Goal: Task Accomplishment & Management: Use online tool/utility

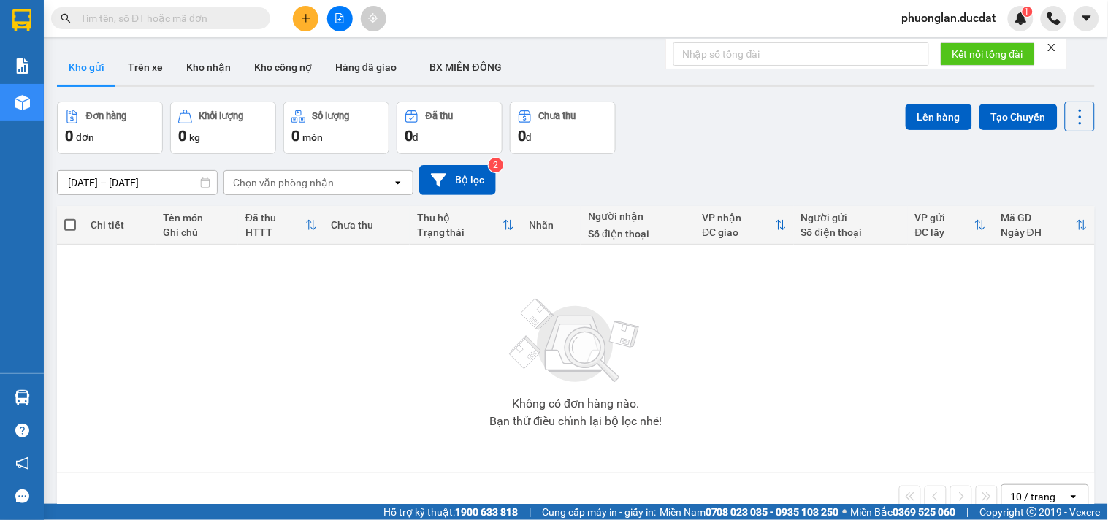
click at [186, 20] on input "text" at bounding box center [166, 18] width 172 height 16
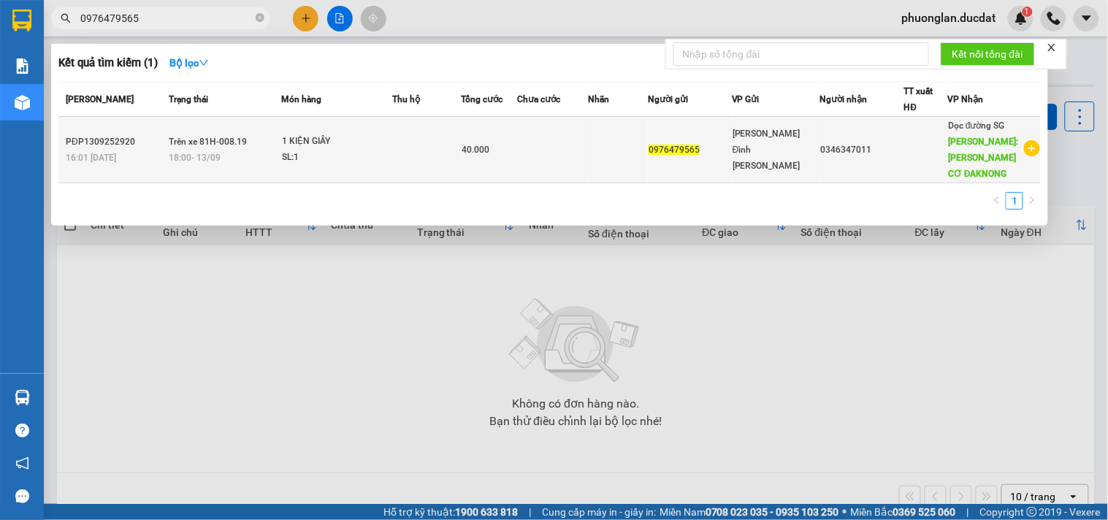
type input "0976479565"
click at [427, 152] on td at bounding box center [426, 150] width 69 height 66
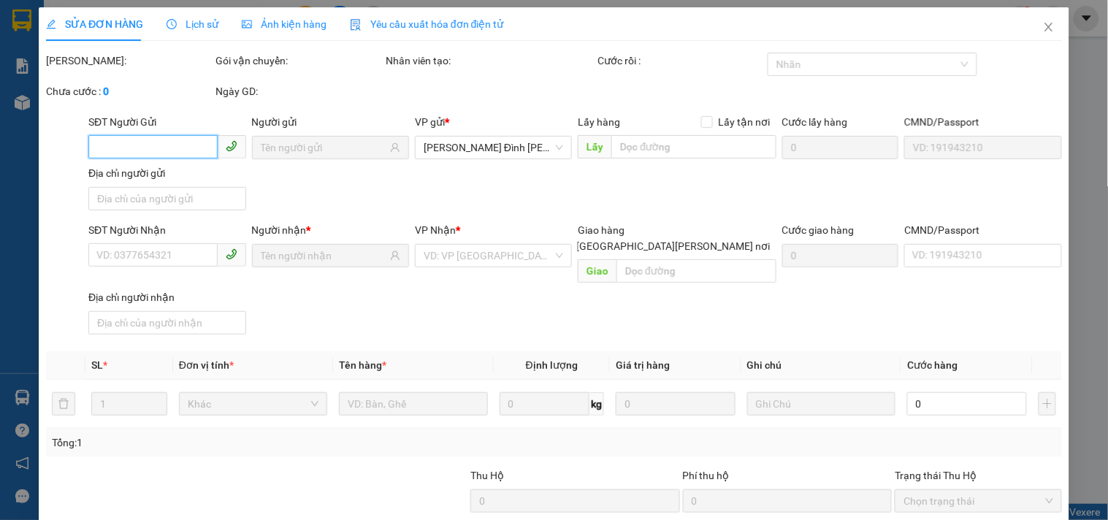
type input "0976479565"
type input "0346347011"
type input "NHÂN CƠ ĐAKNONG"
type input "40.000"
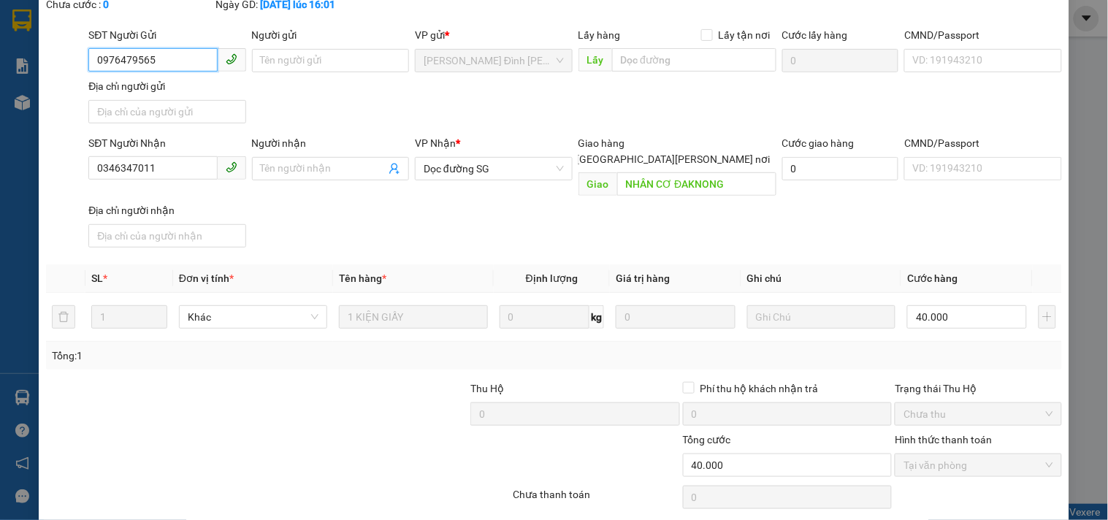
scroll to position [145, 0]
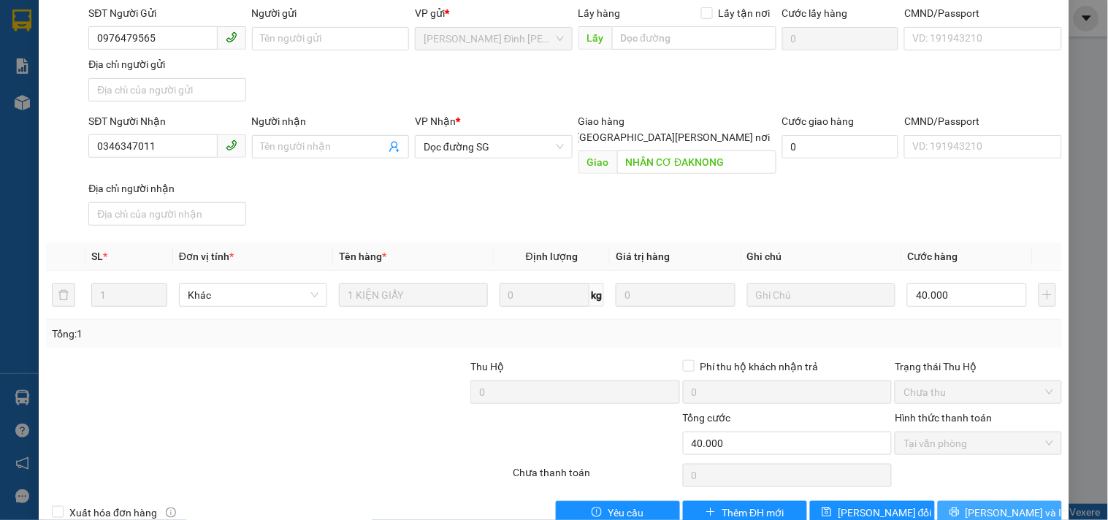
click at [948, 501] on button "Lưu và In" at bounding box center [1000, 512] width 124 height 23
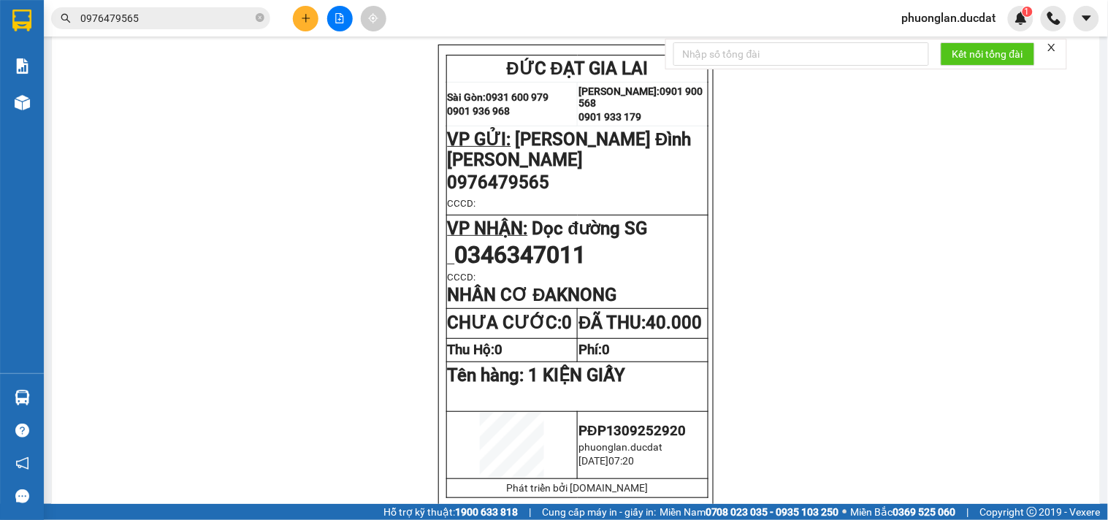
scroll to position [81, 0]
